Goal: Find specific page/section: Find specific page/section

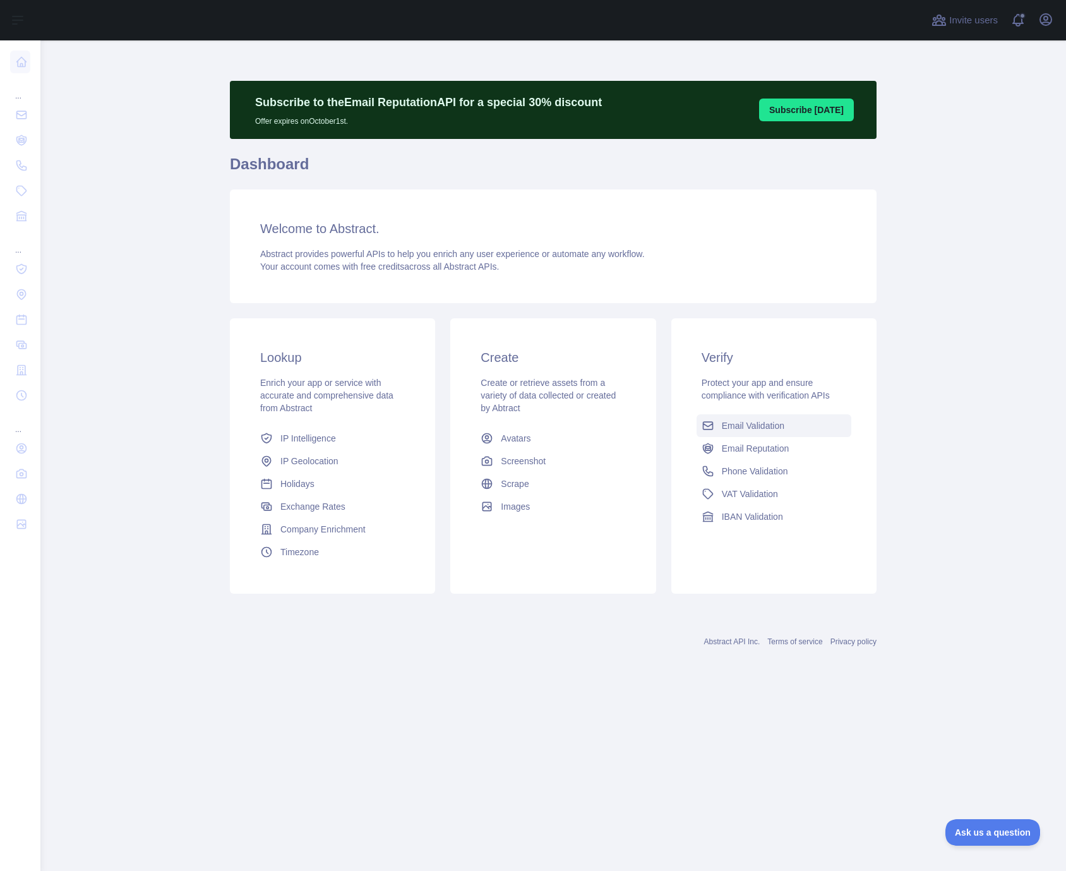
click at [734, 425] on span "Email Validation" at bounding box center [753, 425] width 63 height 13
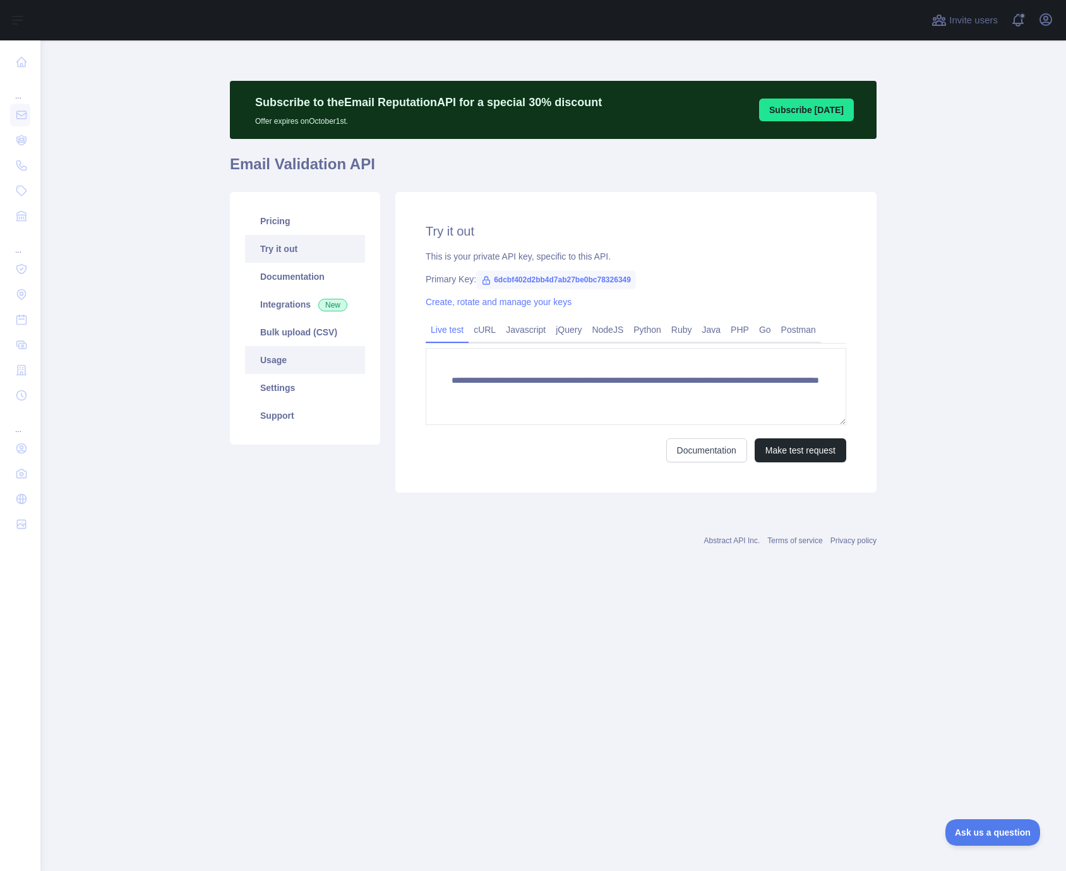
click at [284, 360] on link "Usage" at bounding box center [305, 360] width 120 height 28
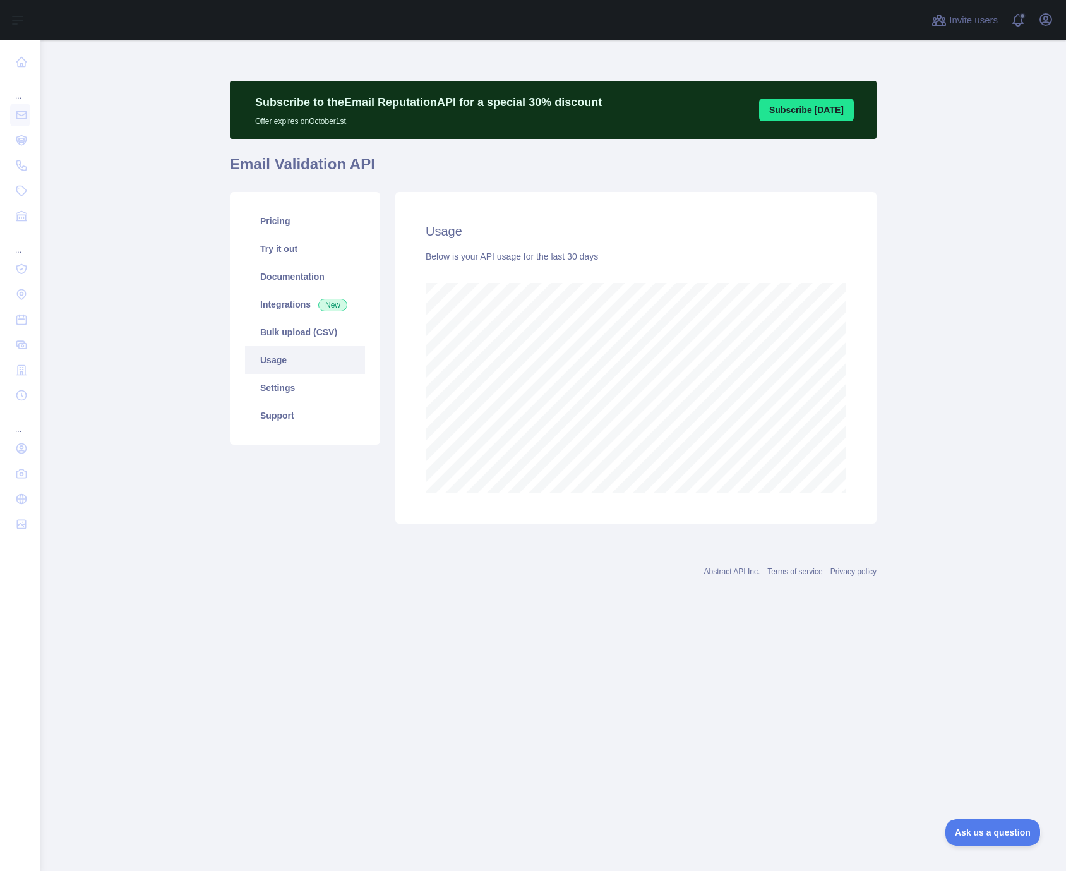
scroll to position [830, 1025]
click at [683, 728] on main "Subscribe to the Email Reputation API for a special 30 % discount Offer expires…" at bounding box center [552, 455] width 1025 height 830
